Goal: Find specific page/section: Find specific page/section

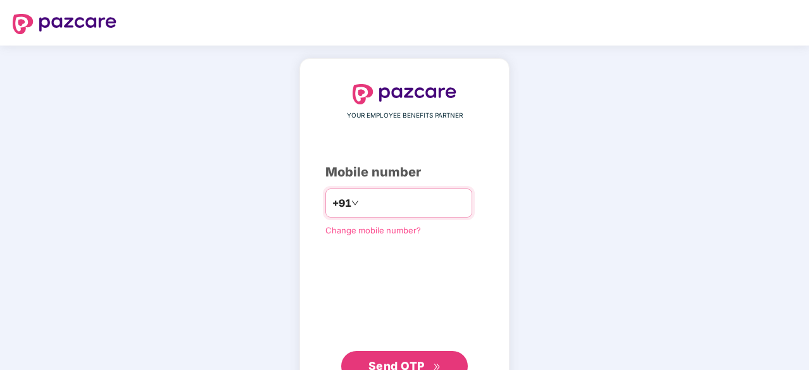
type input "**********"
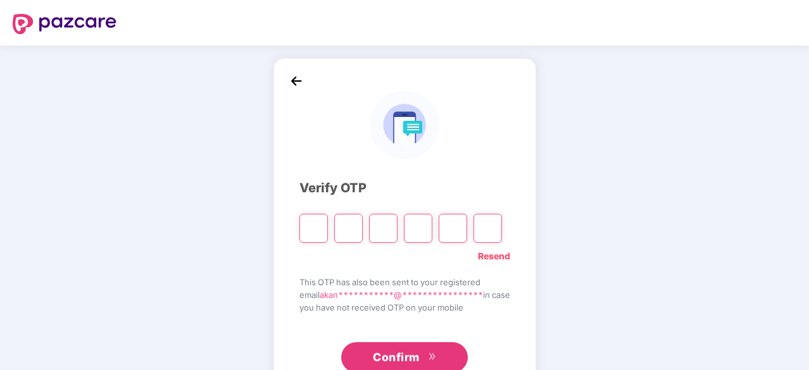
type input "*"
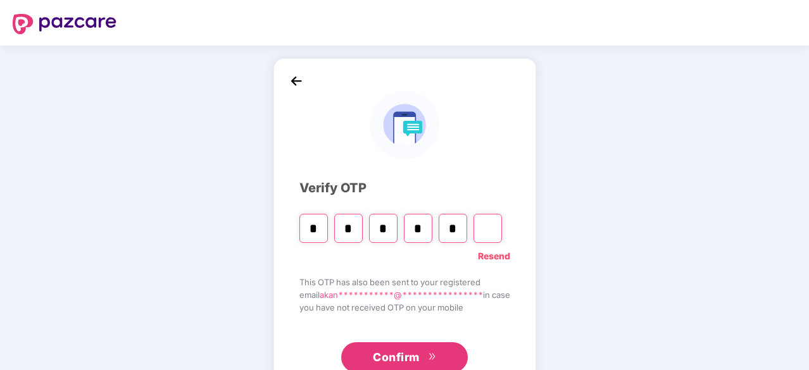
type input "*"
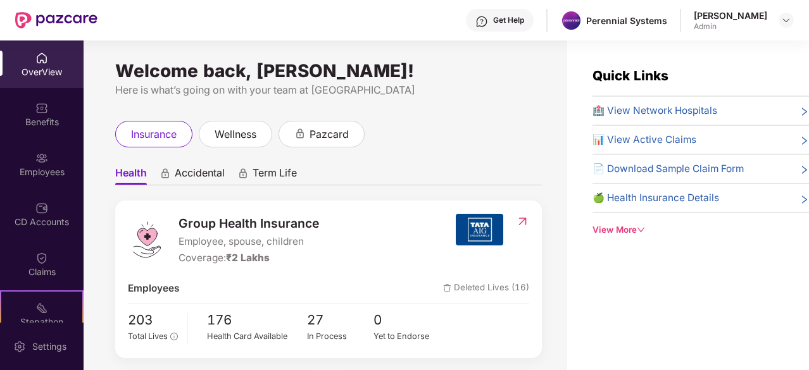
scroll to position [127, 0]
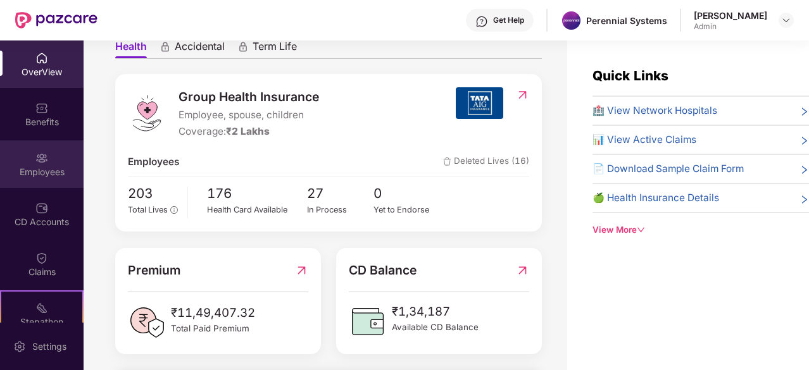
click at [48, 175] on div "Employees" at bounding box center [42, 172] width 84 height 13
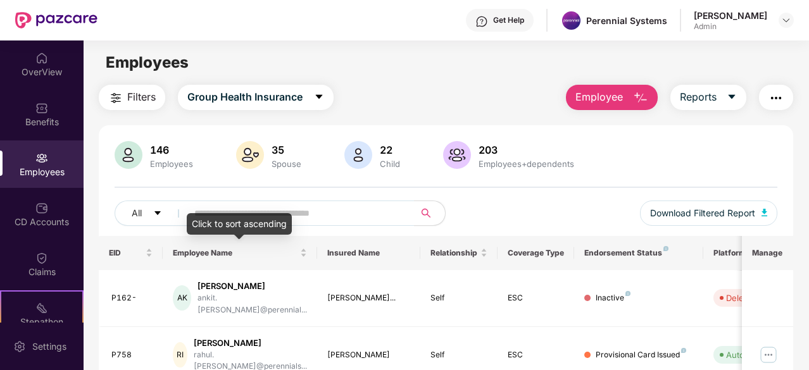
click at [235, 215] on div "Click to sort ascending" at bounding box center [239, 224] width 105 height 22
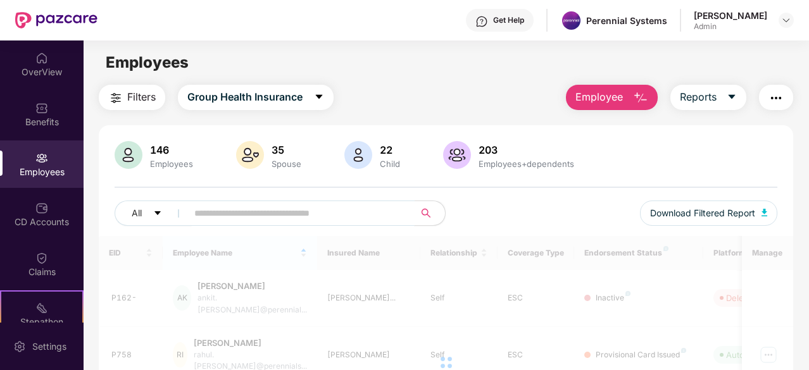
click at [364, 216] on input "text" at bounding box center [295, 213] width 203 height 19
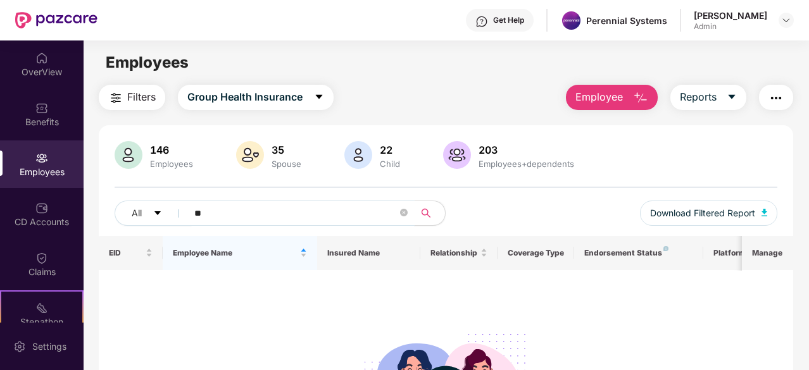
type input "*"
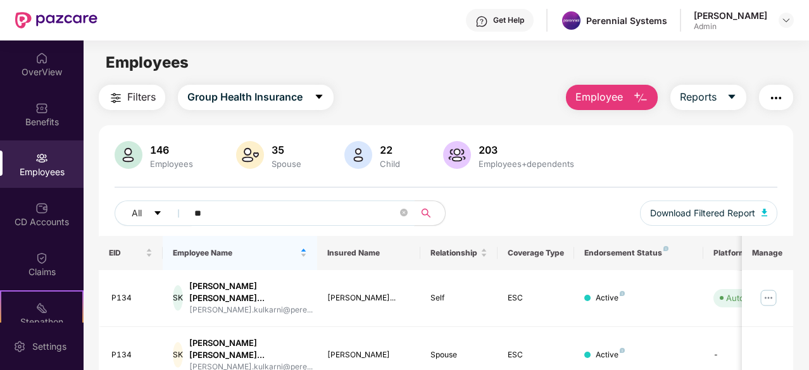
type input "*"
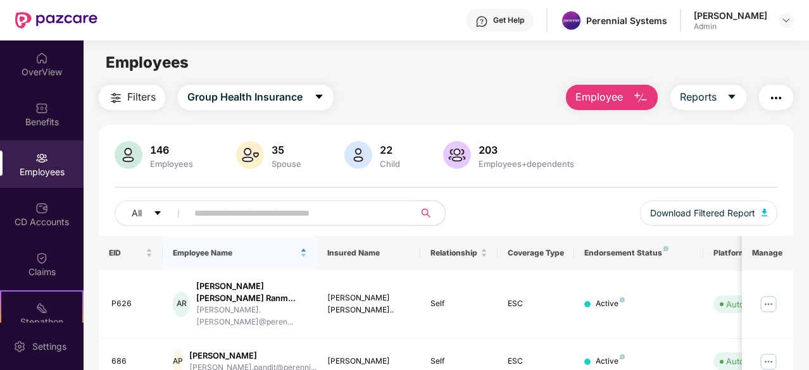
click at [235, 211] on input "text" at bounding box center [295, 213] width 203 height 19
